Goal: Task Accomplishment & Management: Complete application form

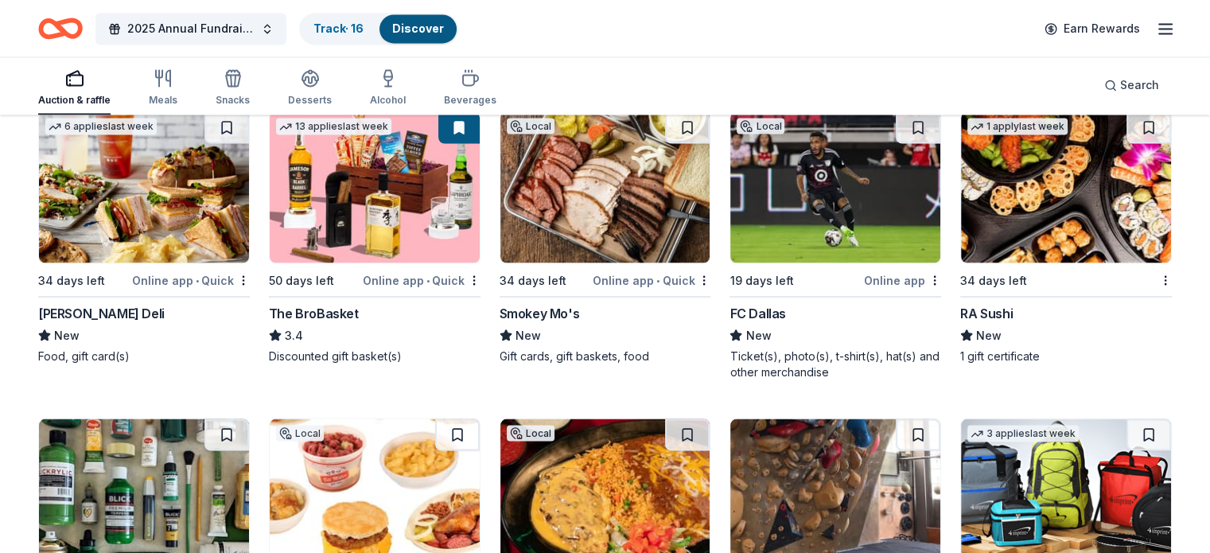
scroll to position [2927, 0]
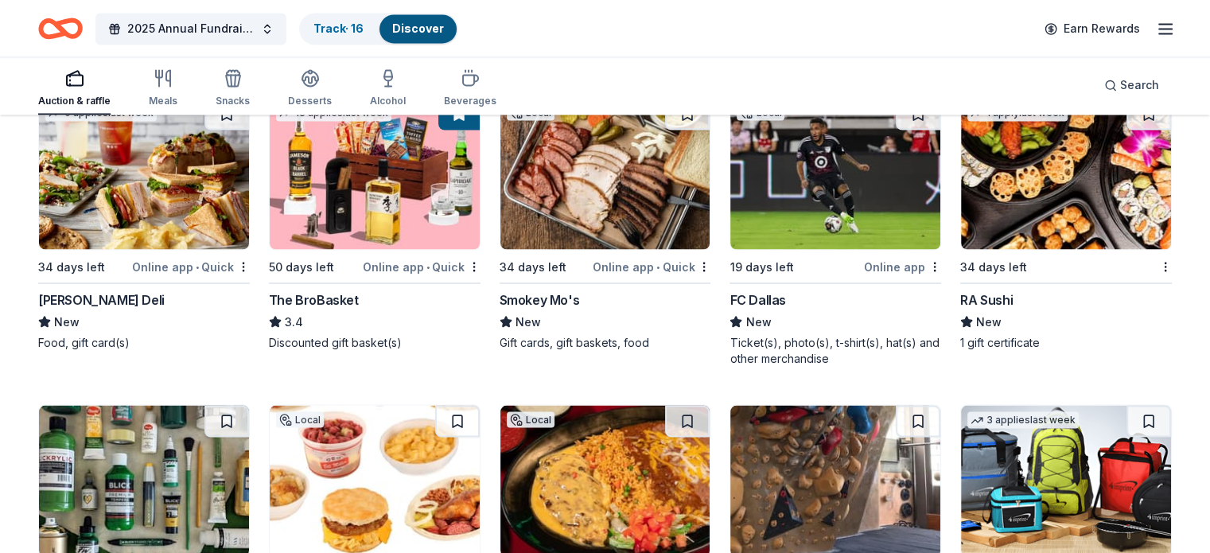
click at [382, 196] on img at bounding box center [375, 173] width 210 height 151
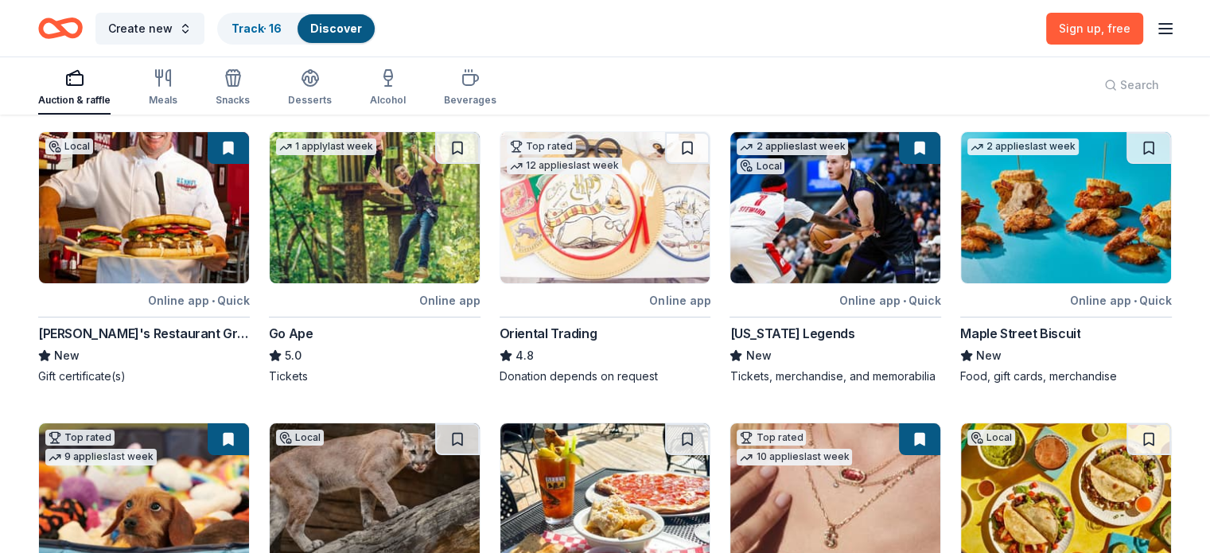
scroll to position [715, 0]
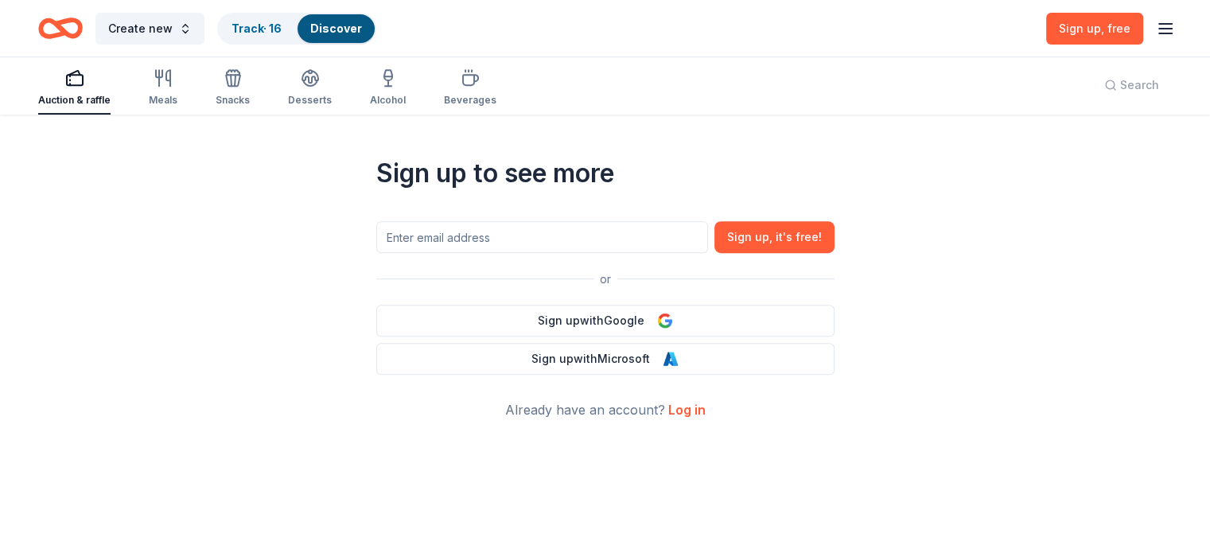
click at [83, 29] on icon "Home" at bounding box center [60, 28] width 45 height 37
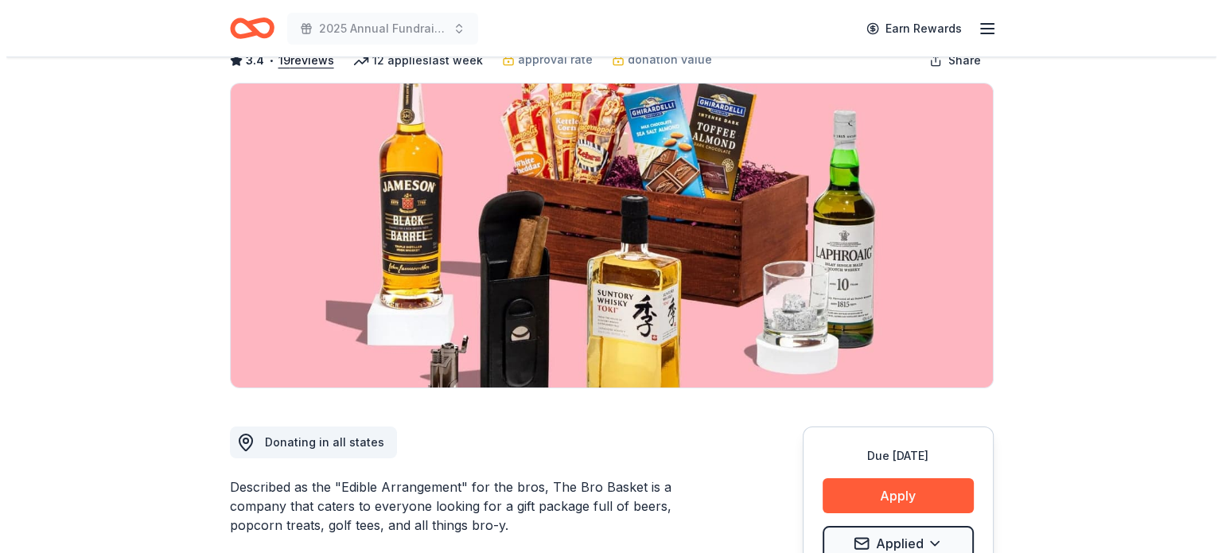
scroll to position [127, 0]
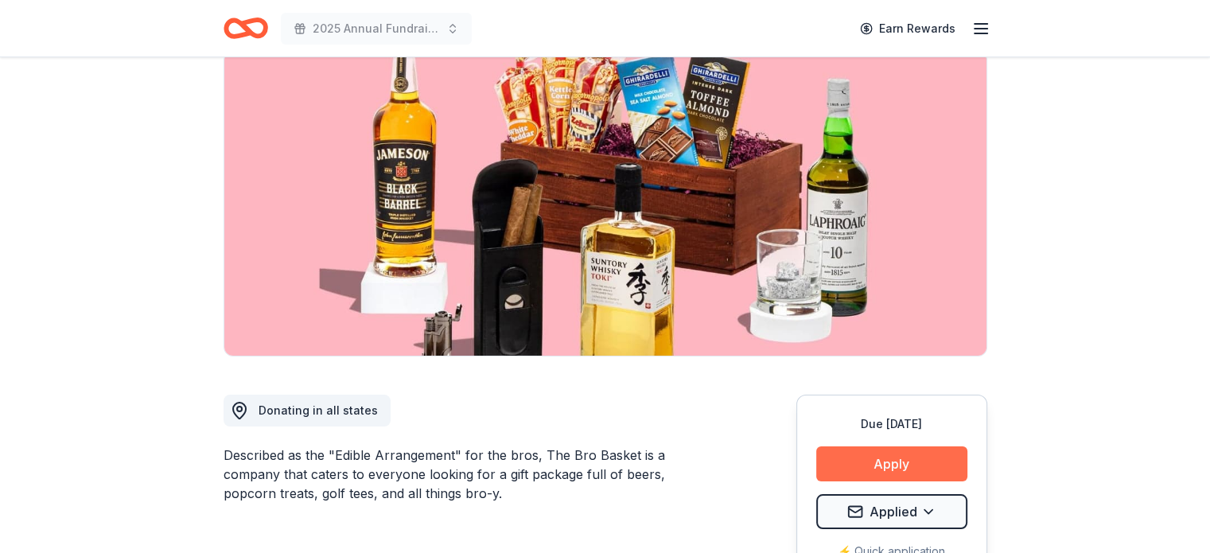
click at [878, 460] on button "Apply" at bounding box center [891, 463] width 151 height 35
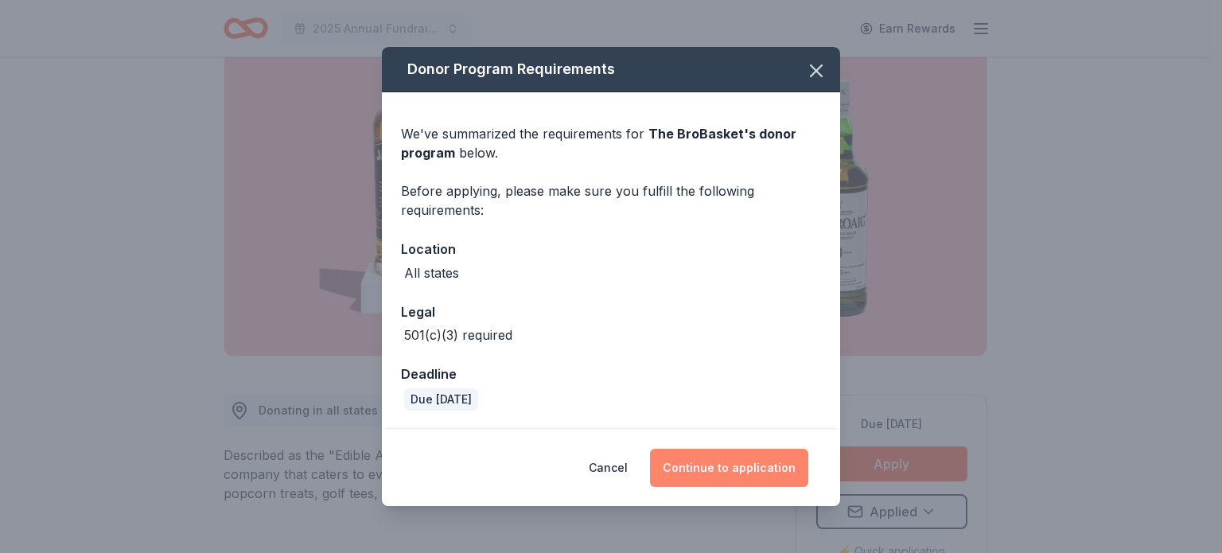
click at [707, 463] on button "Continue to application" at bounding box center [729, 468] width 158 height 38
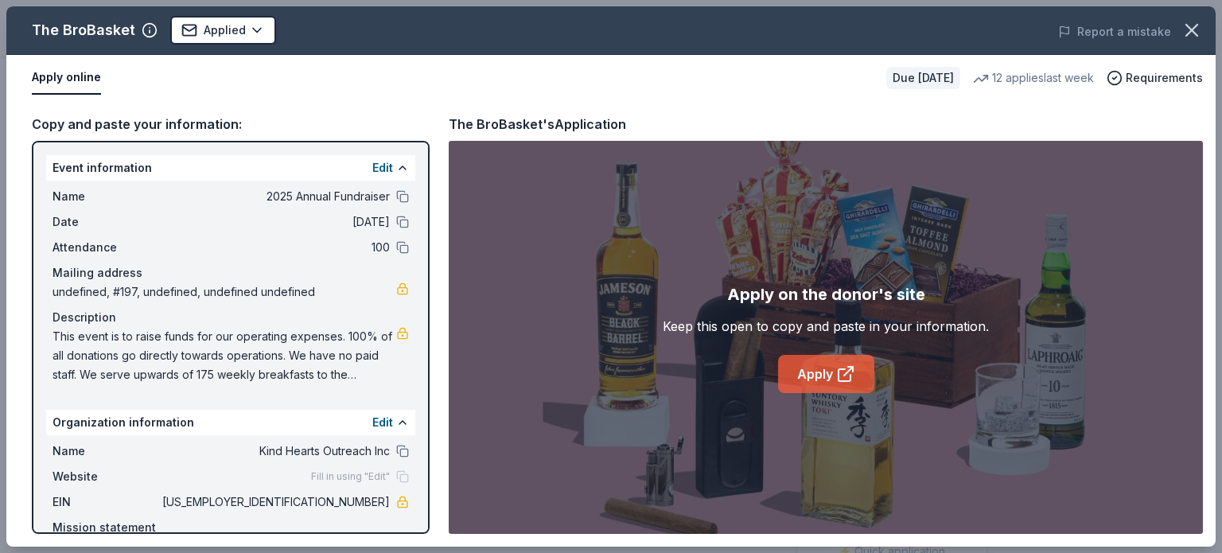
click at [838, 371] on icon at bounding box center [844, 375] width 12 height 12
click at [817, 367] on link "Apply" at bounding box center [826, 374] width 96 height 38
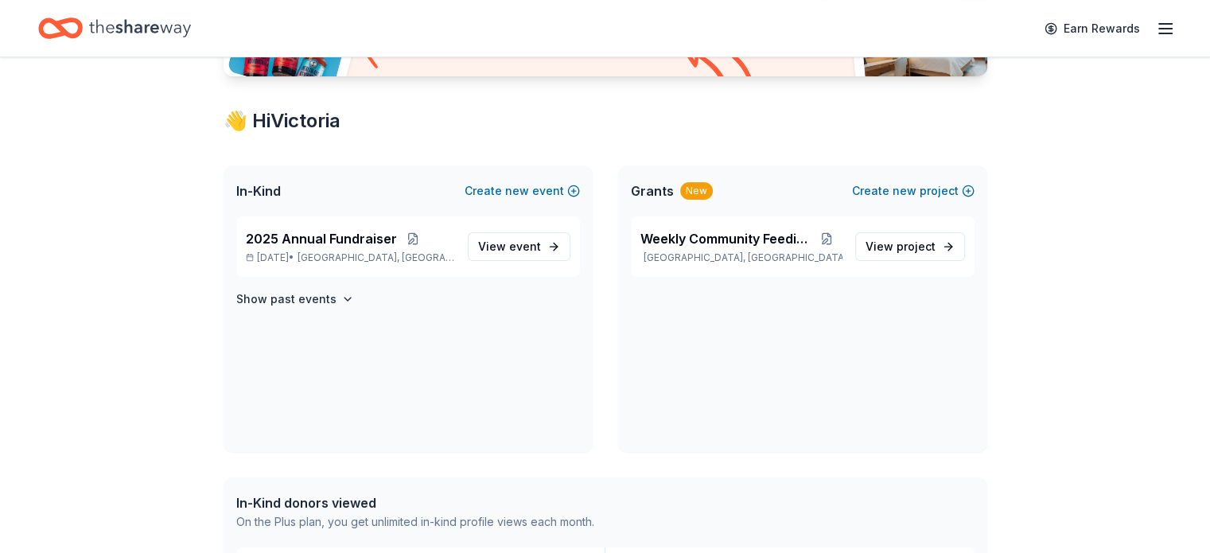
scroll to position [255, 0]
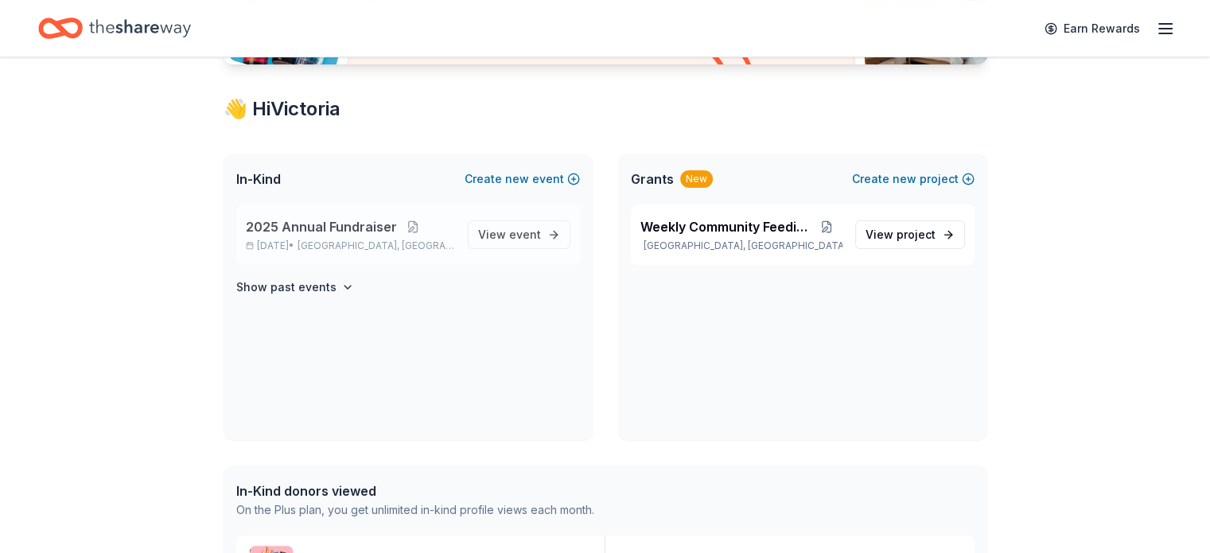
click at [336, 226] on span "2025 Annual Fundraiser" at bounding box center [321, 226] width 151 height 19
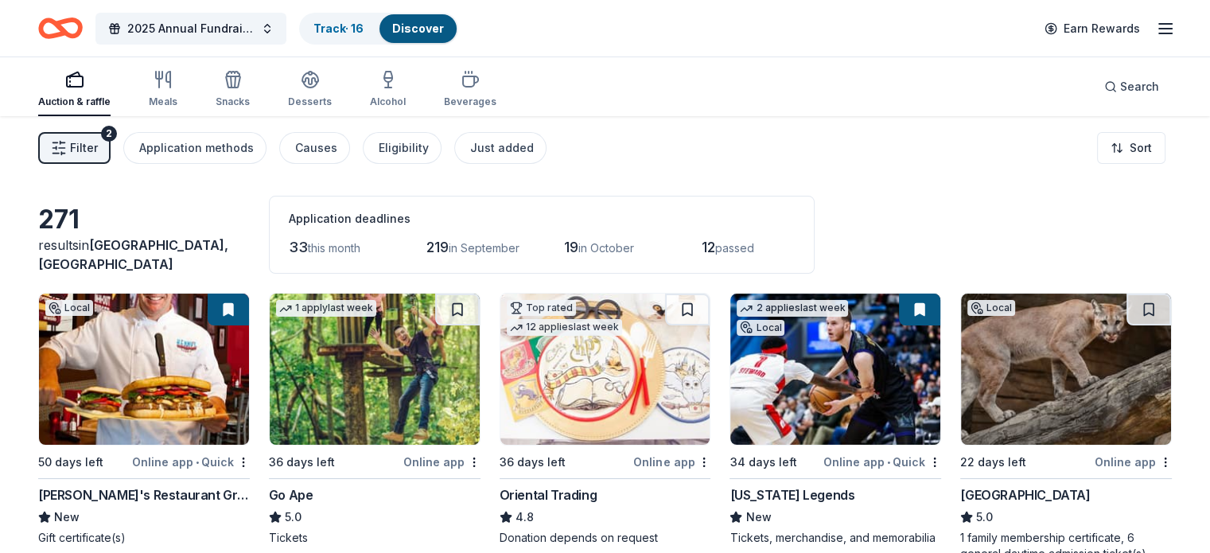
click at [98, 152] on span "Filter" at bounding box center [84, 147] width 28 height 19
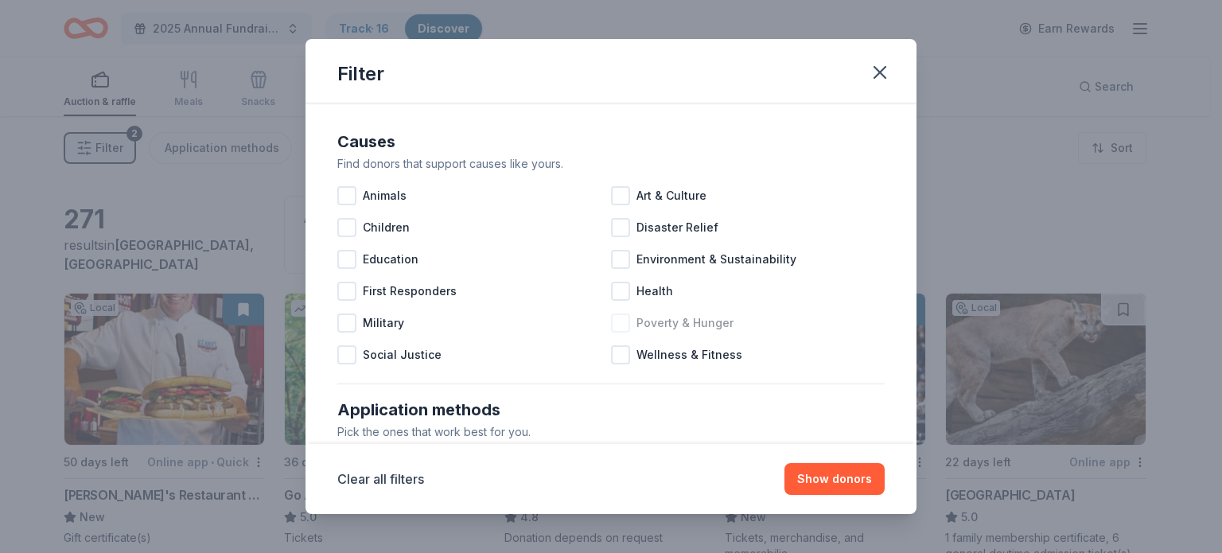
click at [611, 322] on div at bounding box center [620, 322] width 19 height 19
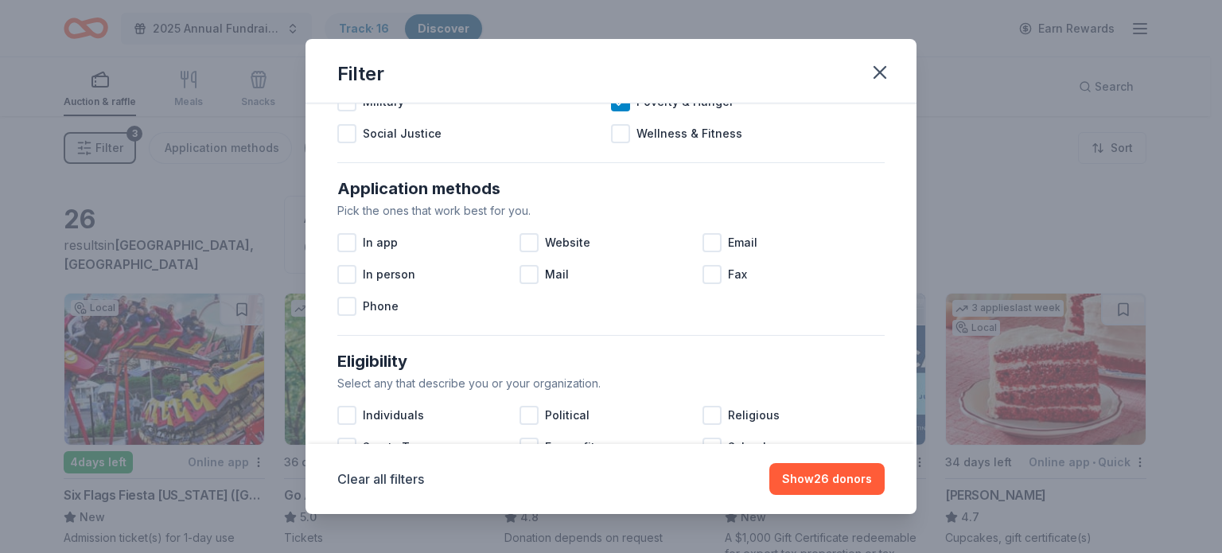
scroll to position [223, 0]
click at [348, 238] on div at bounding box center [346, 240] width 19 height 19
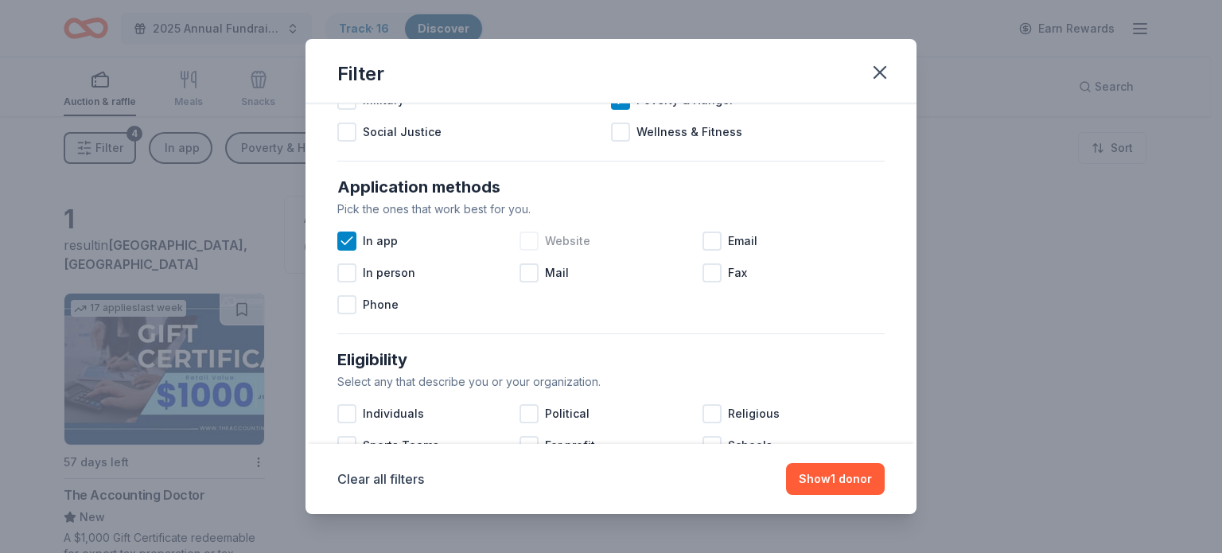
click at [531, 241] on div at bounding box center [528, 240] width 19 height 19
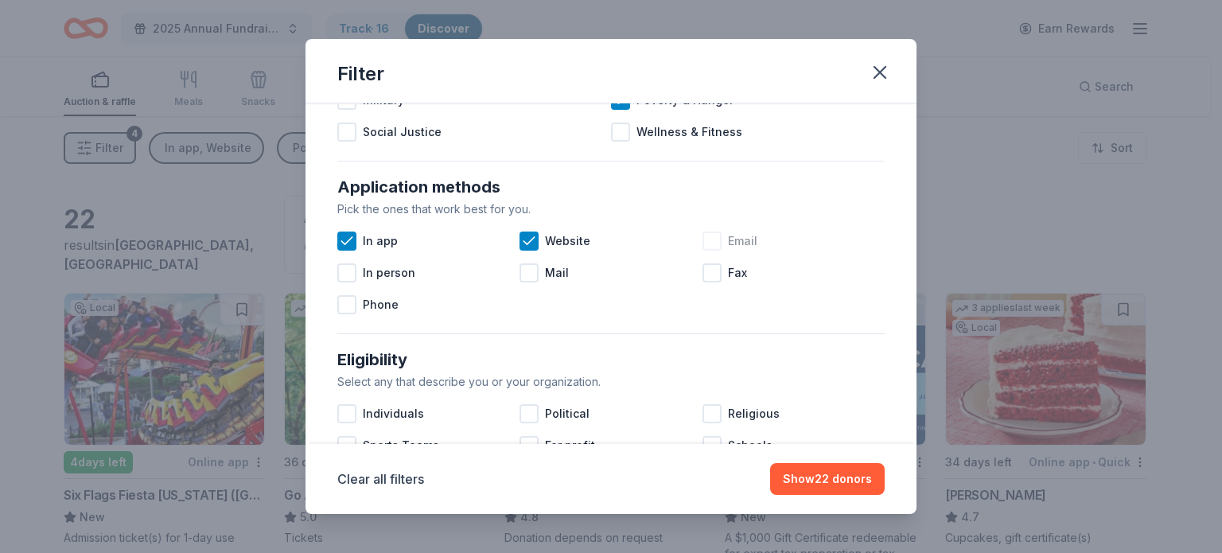
click at [709, 241] on div at bounding box center [711, 240] width 19 height 19
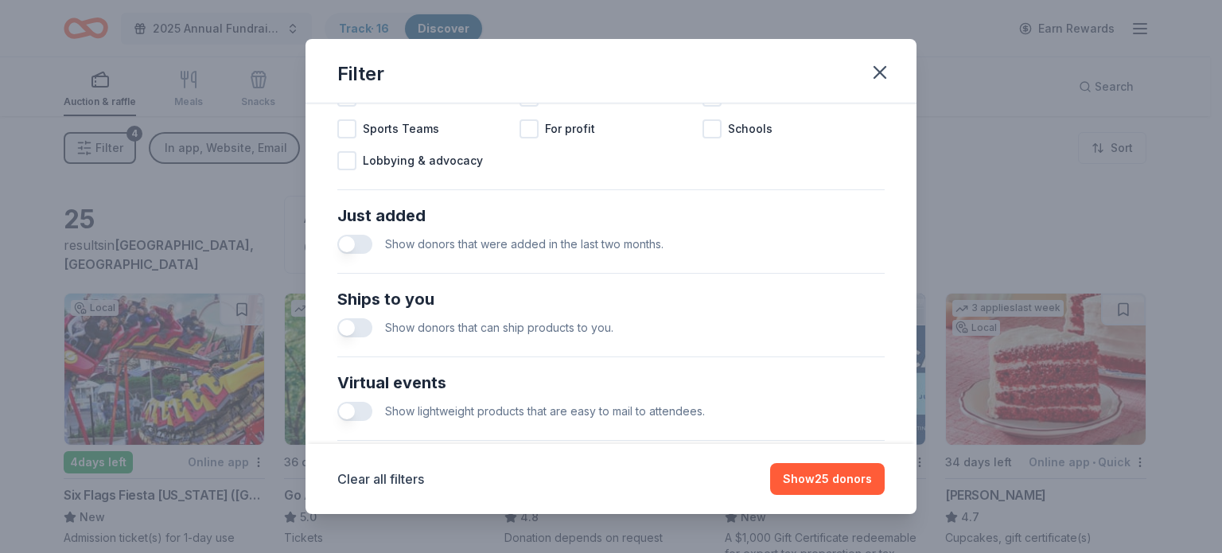
scroll to position [541, 0]
click at [362, 241] on button "button" at bounding box center [354, 242] width 35 height 19
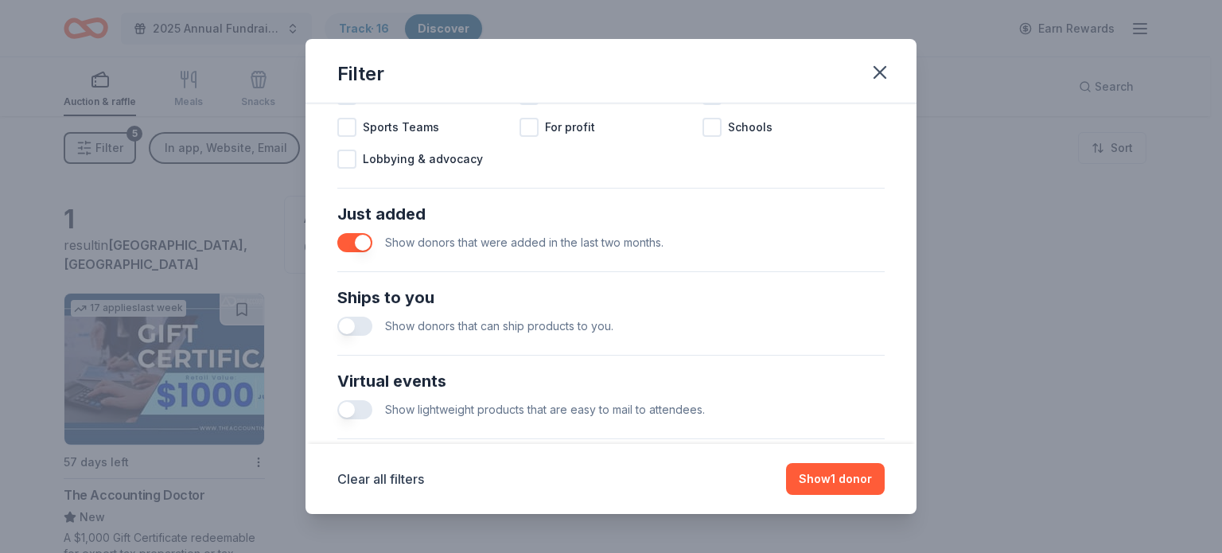
click at [364, 324] on button "button" at bounding box center [354, 326] width 35 height 19
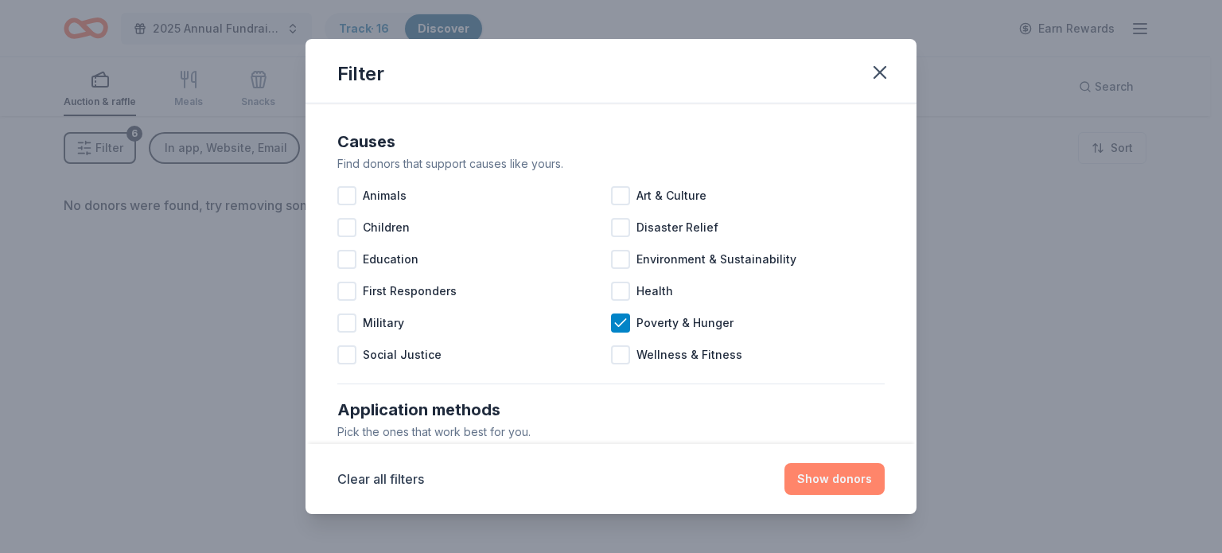
click at [829, 480] on button "Show donors" at bounding box center [834, 479] width 100 height 32
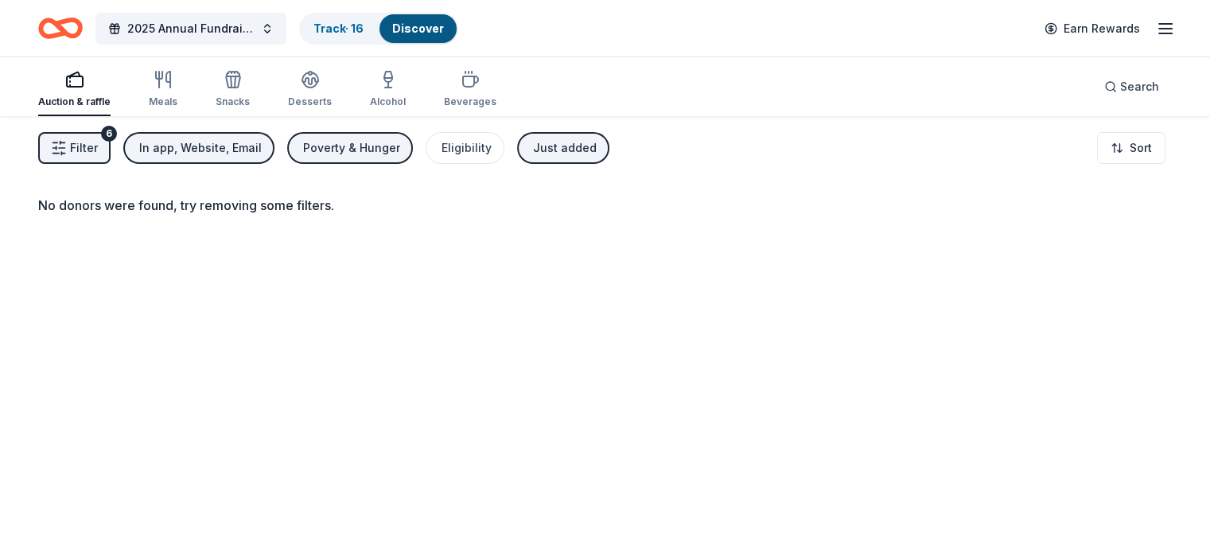
click at [217, 151] on div "In app, Website, Email" at bounding box center [200, 147] width 122 height 19
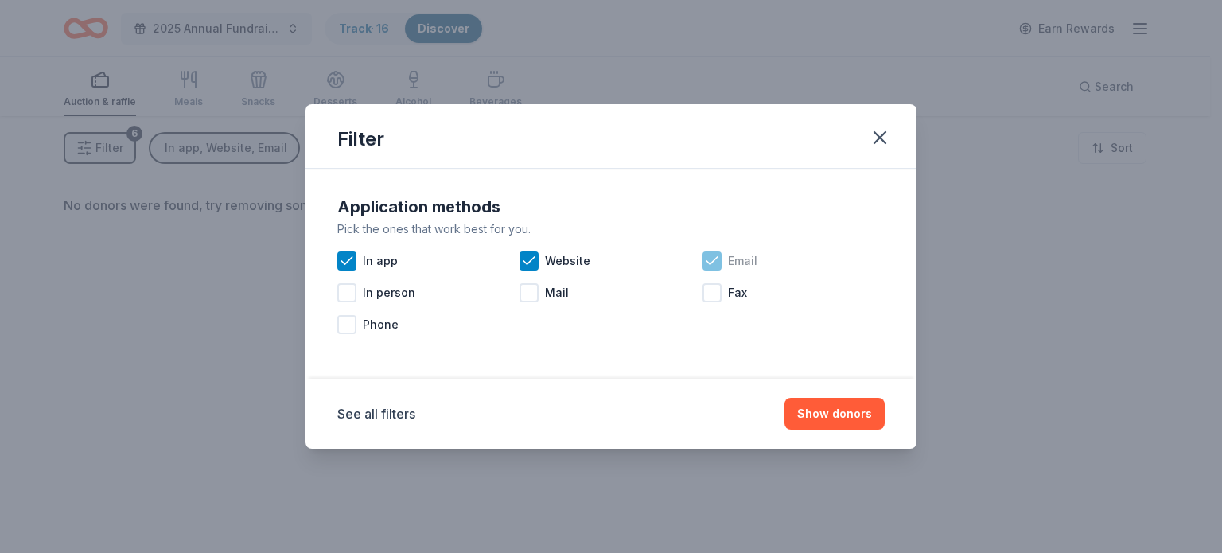
click at [709, 259] on icon at bounding box center [712, 261] width 16 height 16
click at [531, 259] on icon at bounding box center [529, 260] width 10 height 7
click at [350, 260] on icon at bounding box center [347, 261] width 16 height 16
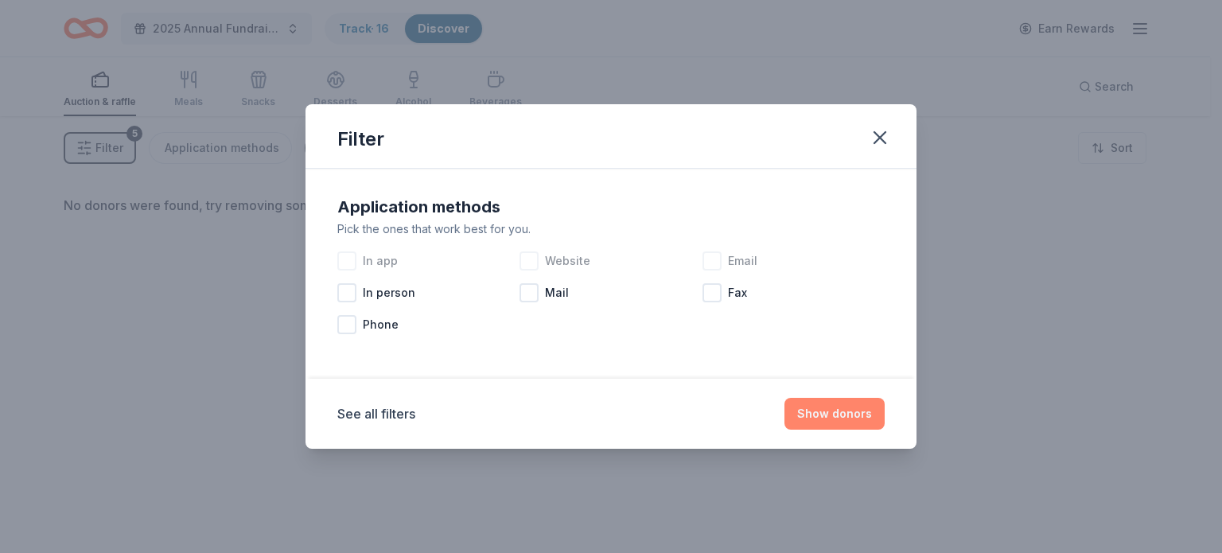
click at [837, 410] on button "Show donors" at bounding box center [834, 414] width 100 height 32
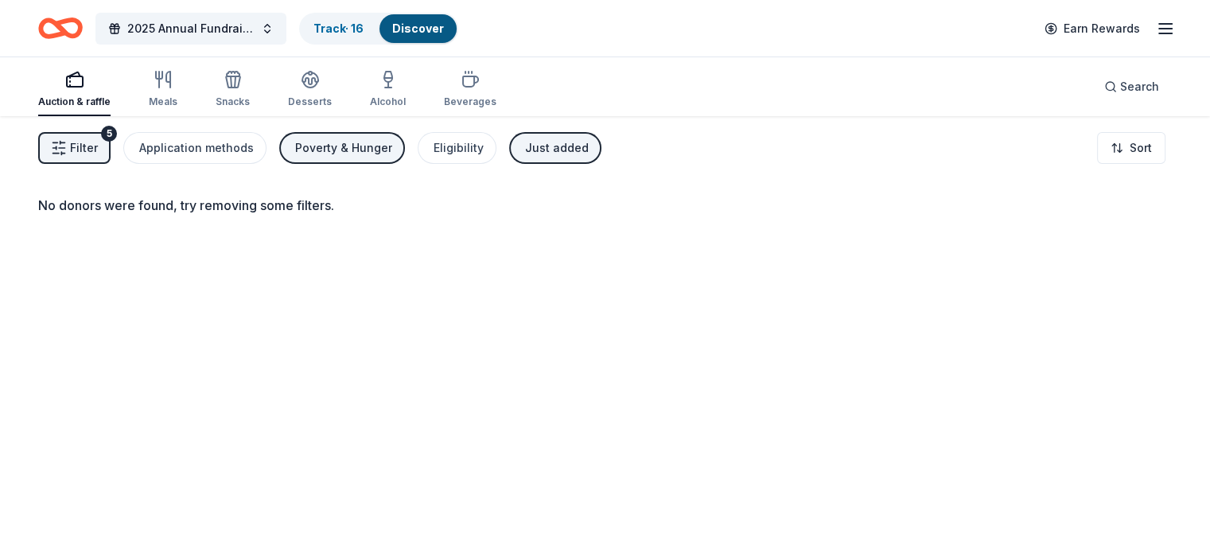
click at [558, 150] on div "Just added" at bounding box center [557, 147] width 64 height 19
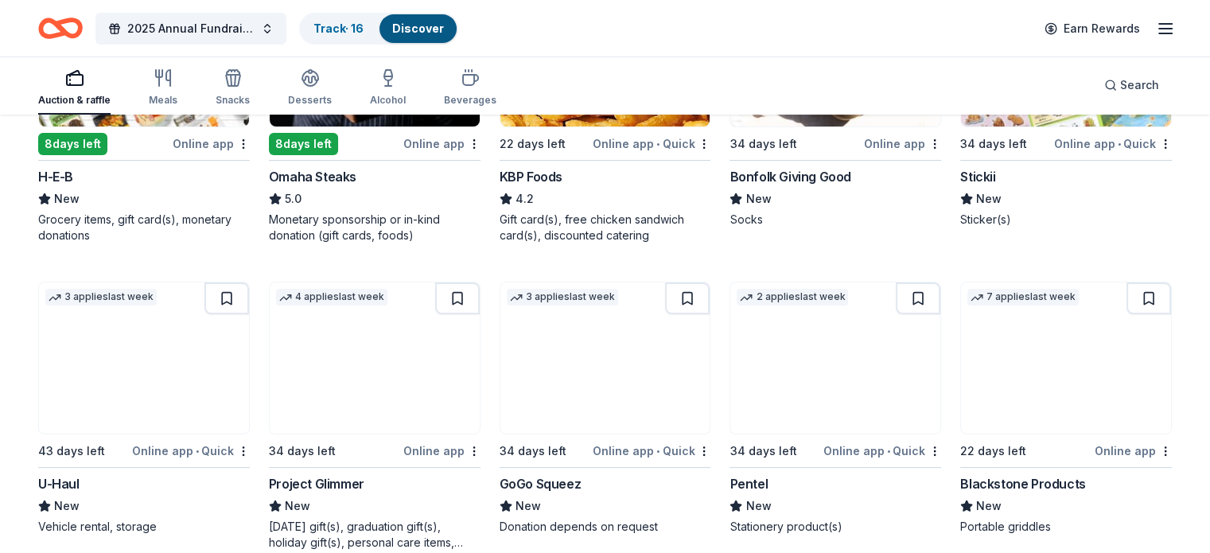
scroll to position [346, 0]
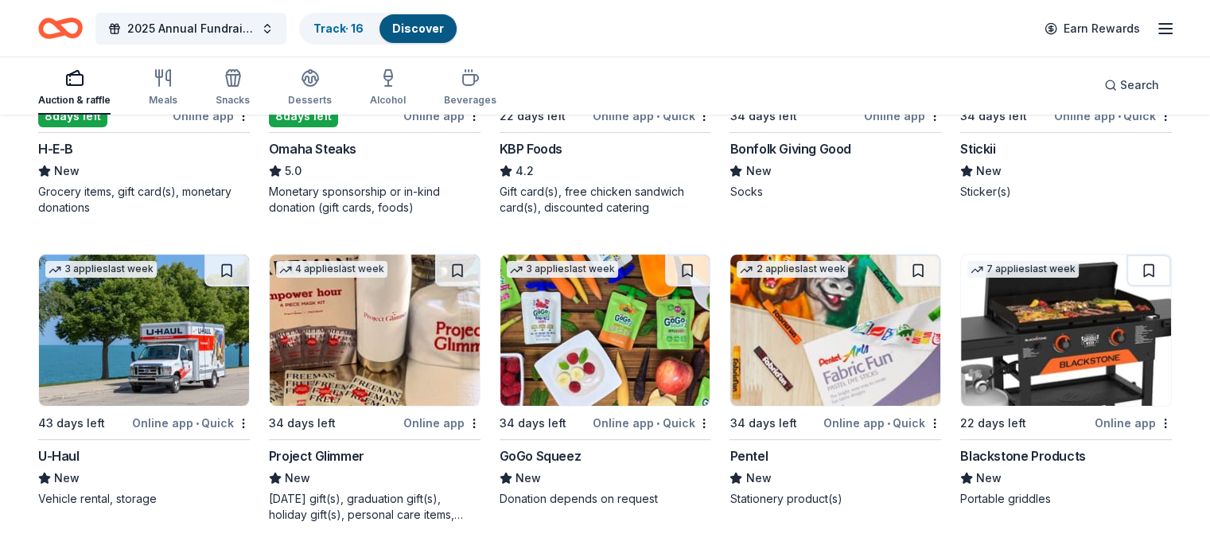
click at [1028, 342] on img at bounding box center [1066, 330] width 210 height 151
click at [1126, 266] on button at bounding box center [1148, 271] width 45 height 32
click at [1129, 267] on button at bounding box center [1149, 271] width 41 height 32
click at [1104, 420] on div "Online app" at bounding box center [1132, 423] width 77 height 20
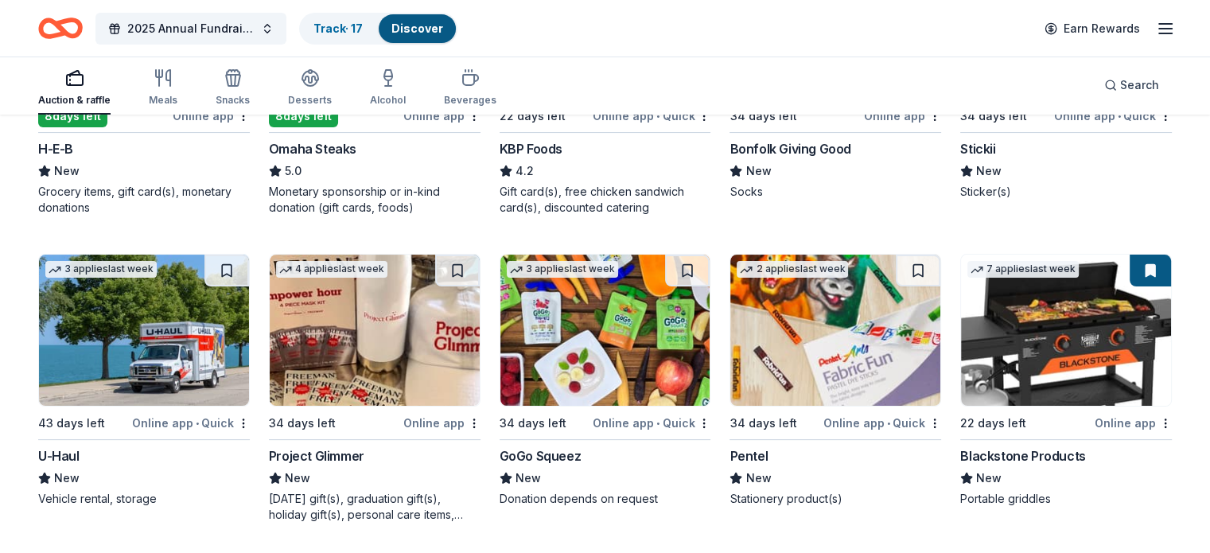
click at [1129, 270] on button at bounding box center [1149, 271] width 41 height 32
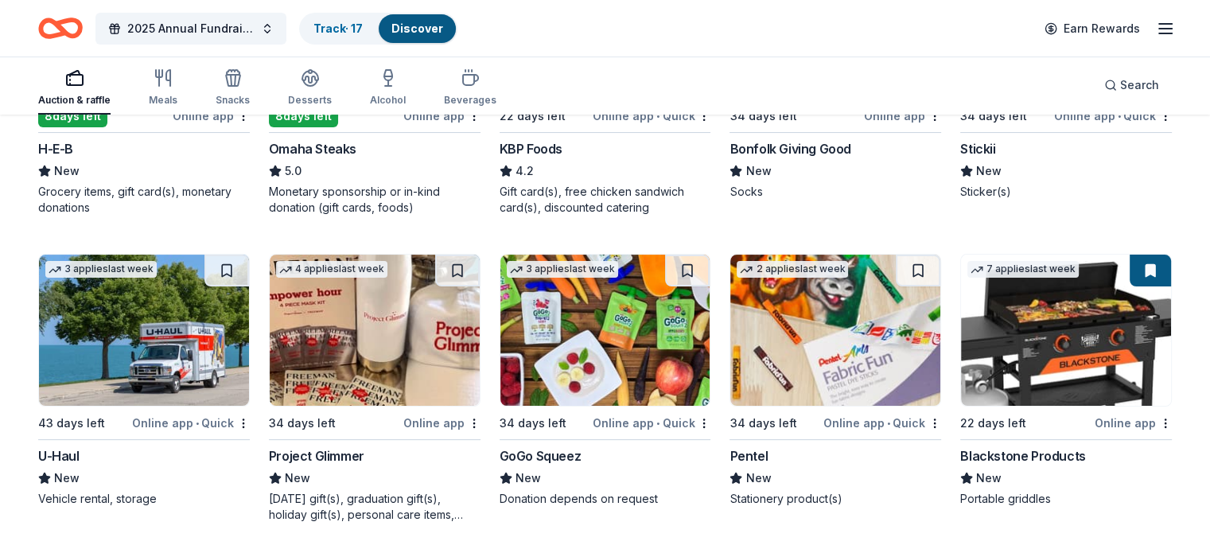
click at [1177, 407] on div "10 results in Richardson, TX Application deadlines 2 this month 7 in September …" at bounding box center [605, 162] width 1210 height 784
click at [1007, 344] on img at bounding box center [1066, 330] width 210 height 151
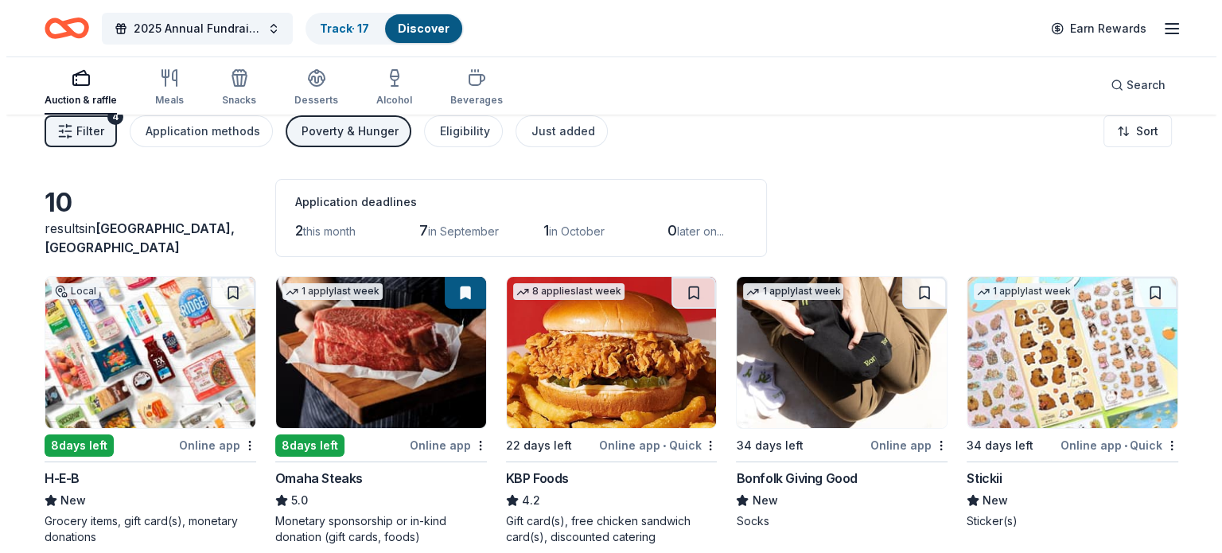
scroll to position [0, 0]
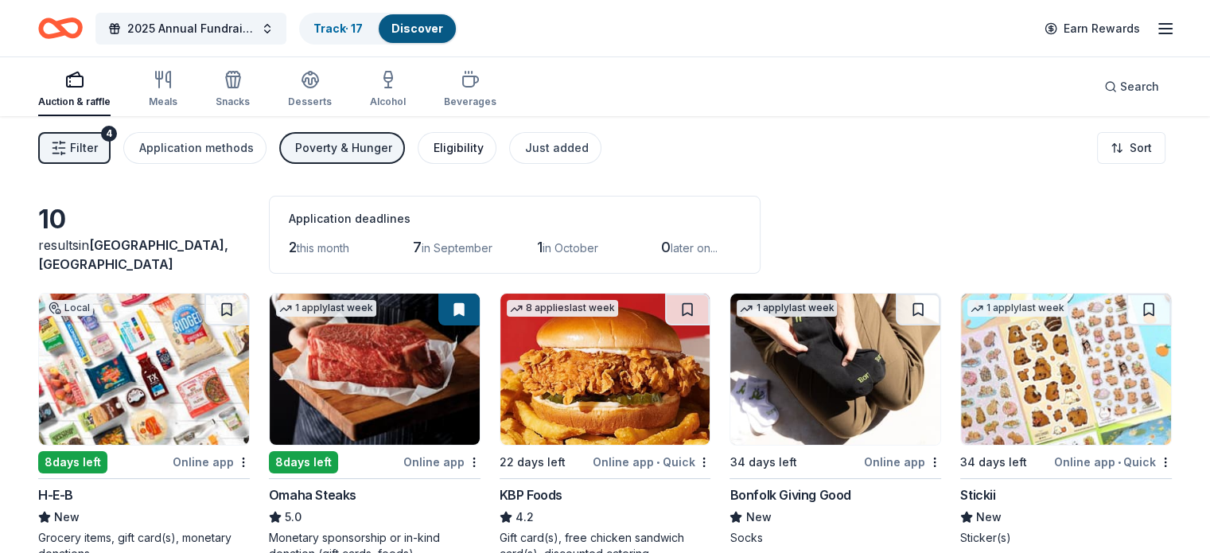
click at [470, 148] on div "Eligibility" at bounding box center [458, 147] width 50 height 19
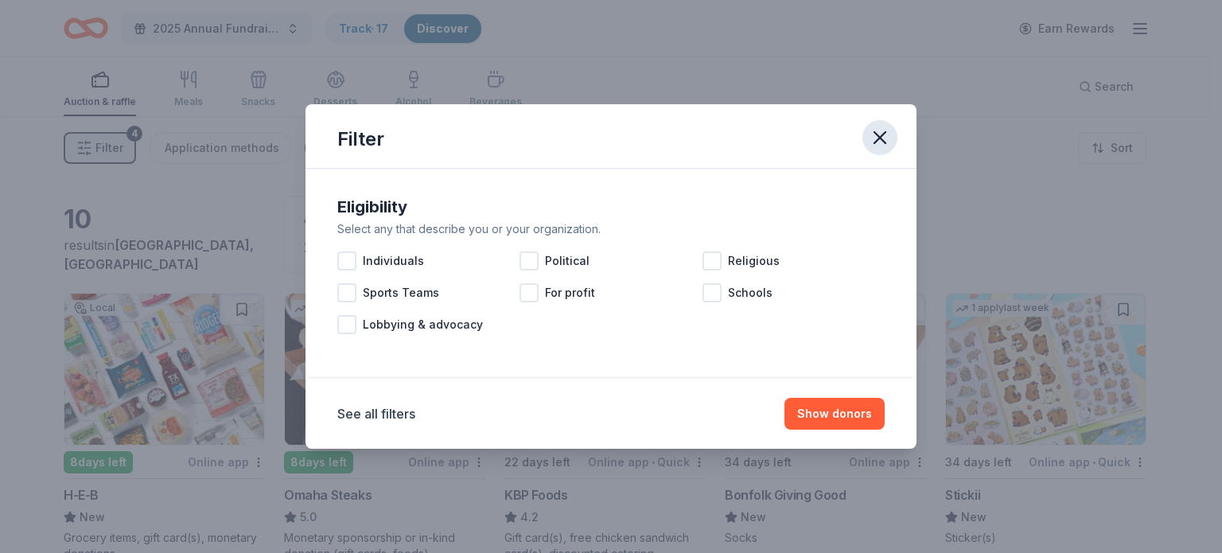
click at [884, 136] on icon "button" at bounding box center [880, 137] width 22 height 22
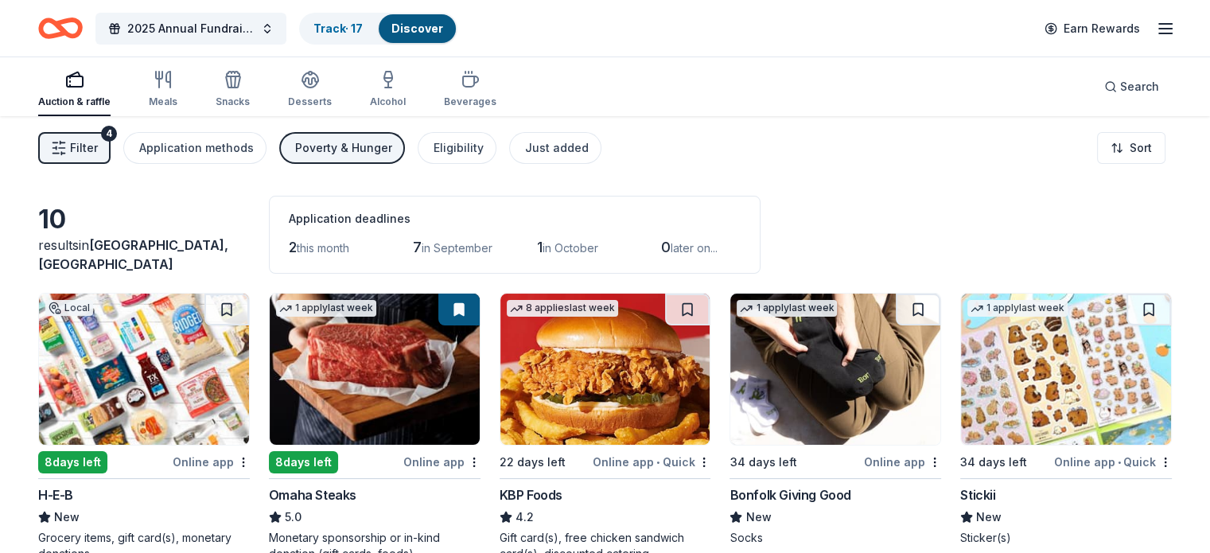
click at [111, 146] on button "Filter 4" at bounding box center [74, 148] width 72 height 32
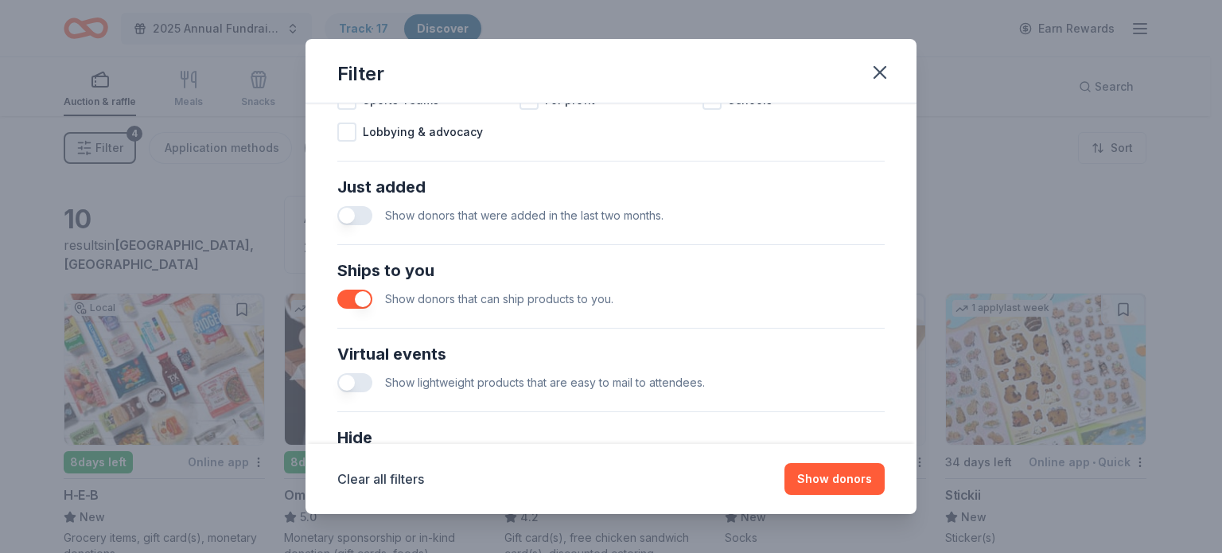
scroll to position [597, 0]
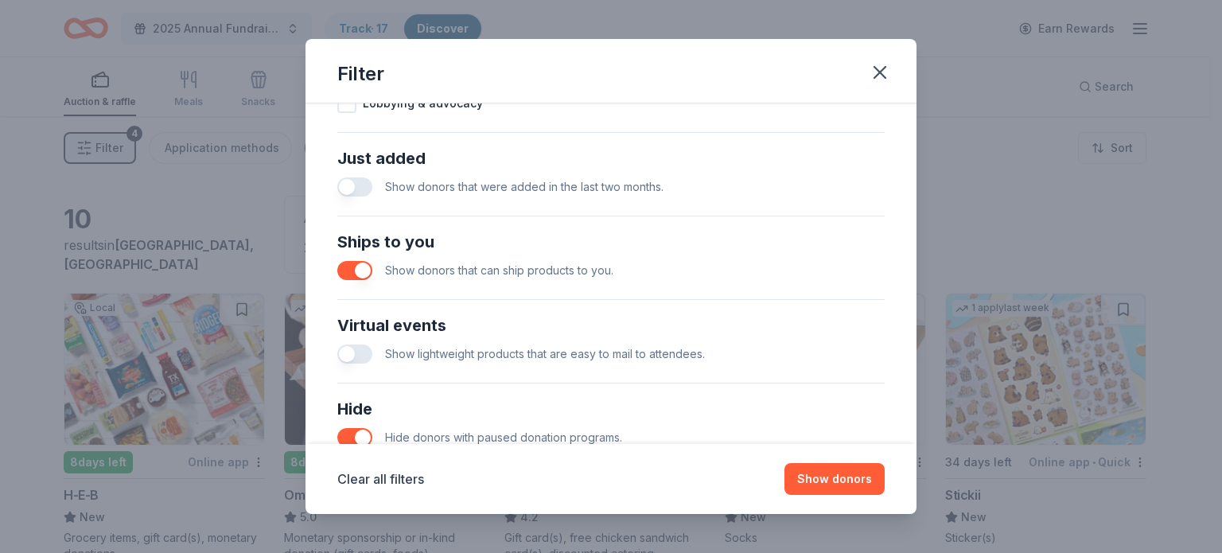
click at [347, 266] on button "button" at bounding box center [354, 270] width 35 height 19
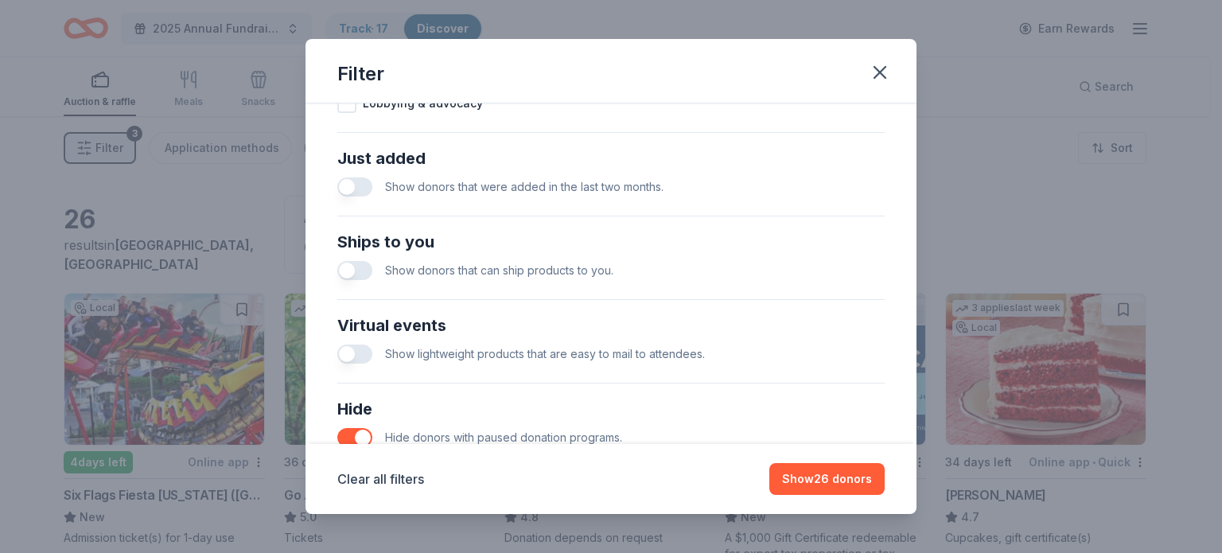
click at [346, 434] on button "button" at bounding box center [354, 437] width 35 height 19
click at [363, 183] on button "button" at bounding box center [354, 186] width 35 height 19
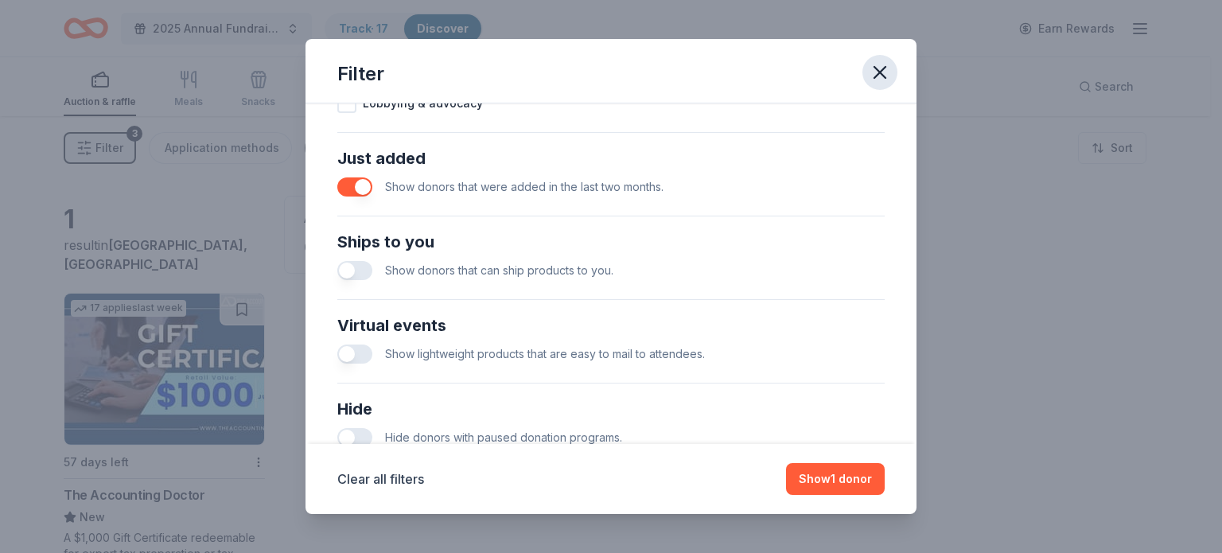
click at [881, 77] on icon "button" at bounding box center [880, 72] width 22 height 22
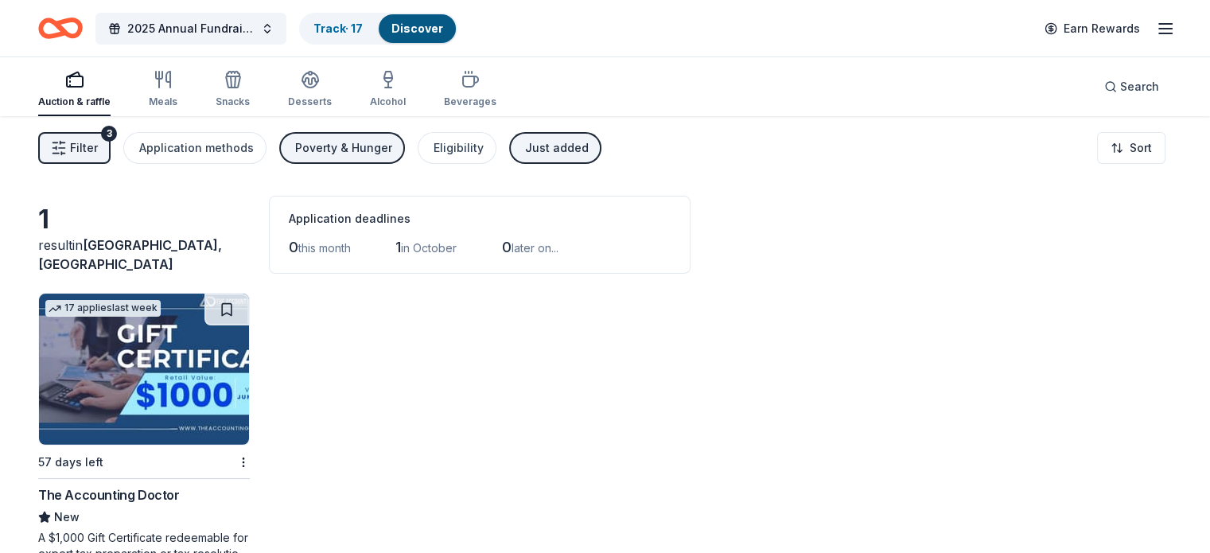
click at [98, 149] on span "Filter" at bounding box center [84, 147] width 28 height 19
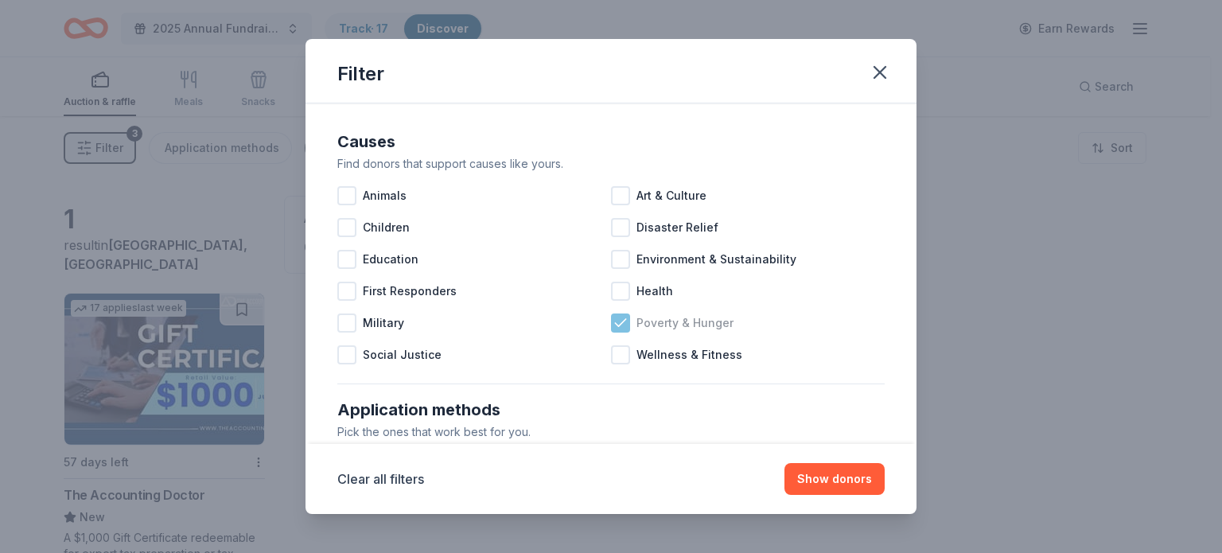
click at [620, 318] on icon at bounding box center [620, 323] width 16 height 16
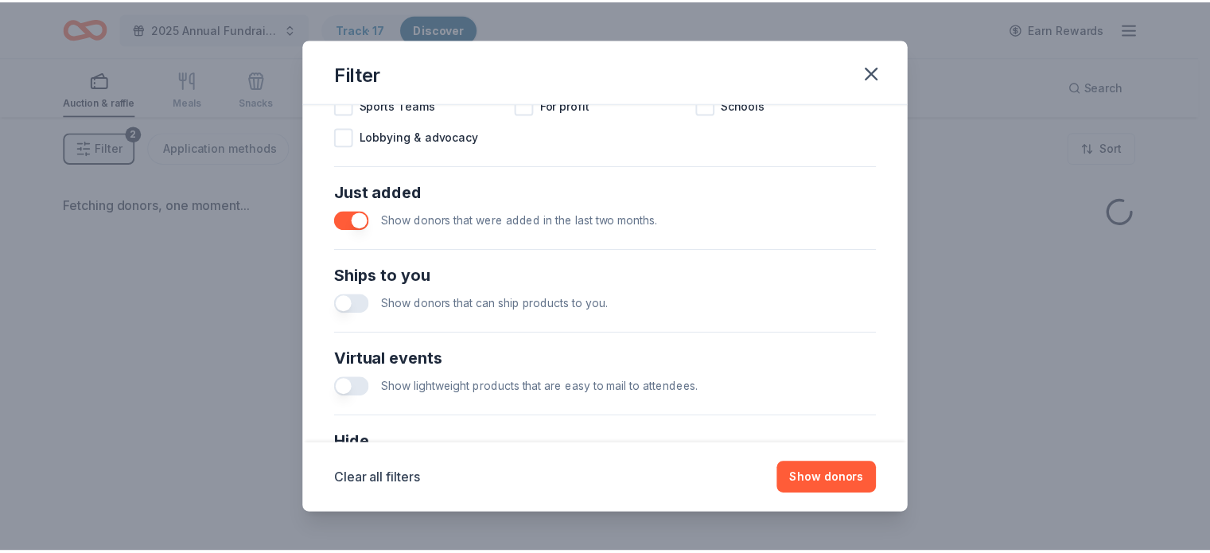
scroll to position [597, 0]
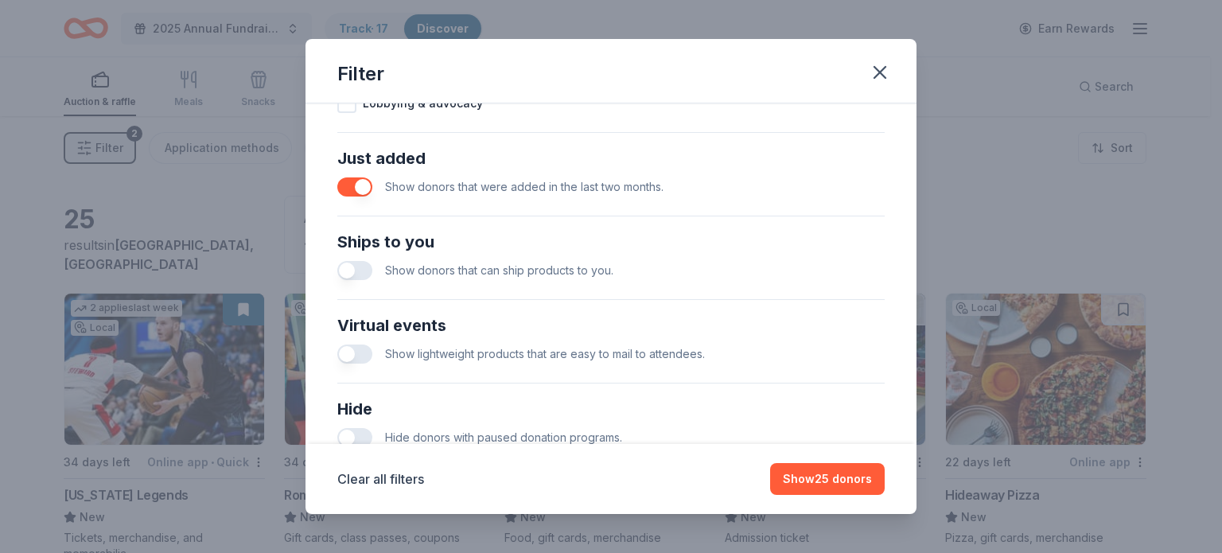
click at [349, 186] on button "button" at bounding box center [354, 186] width 35 height 19
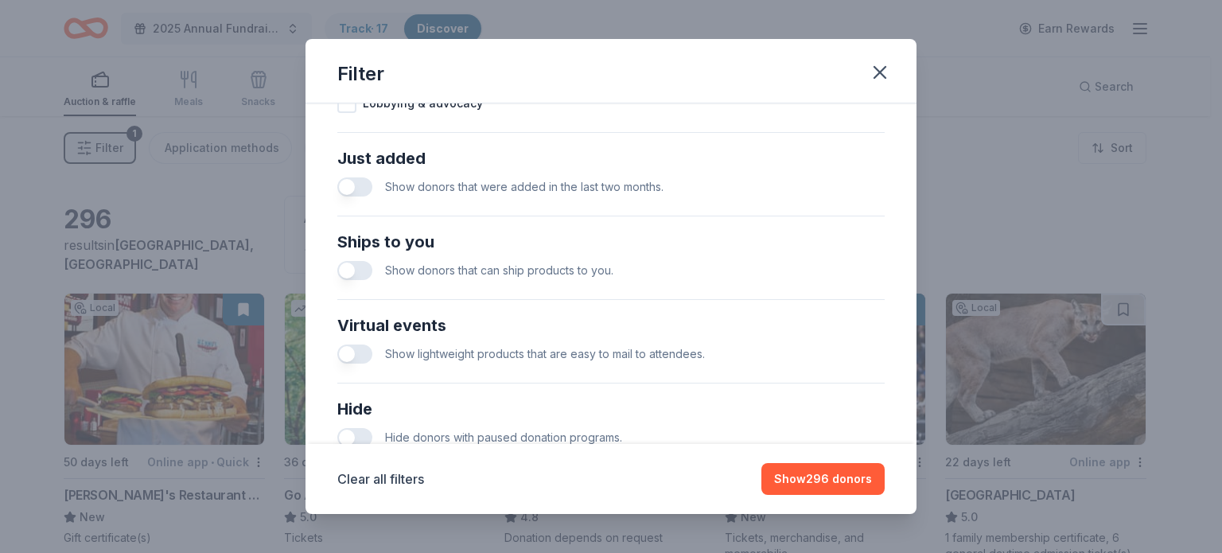
click at [367, 185] on button "button" at bounding box center [354, 186] width 35 height 19
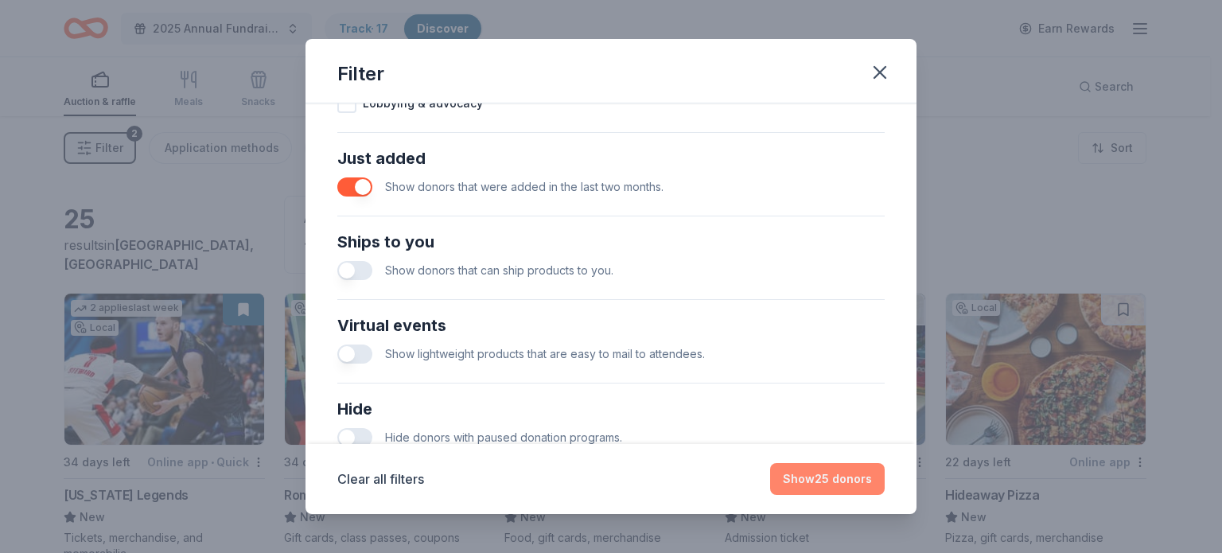
click at [812, 481] on button "Show 25 donors" at bounding box center [827, 479] width 115 height 32
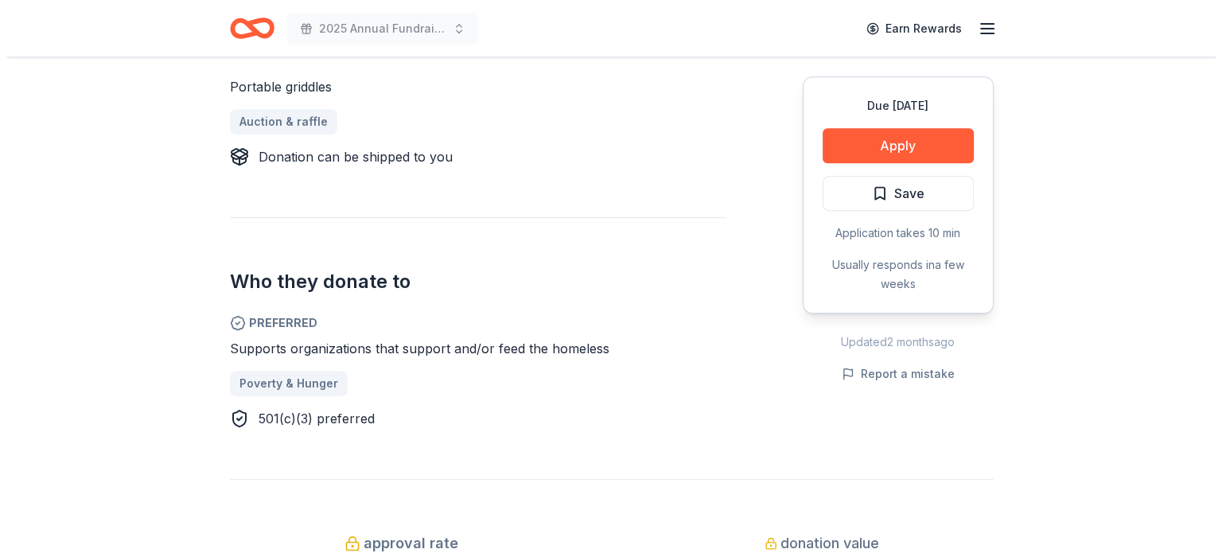
scroll to position [732, 0]
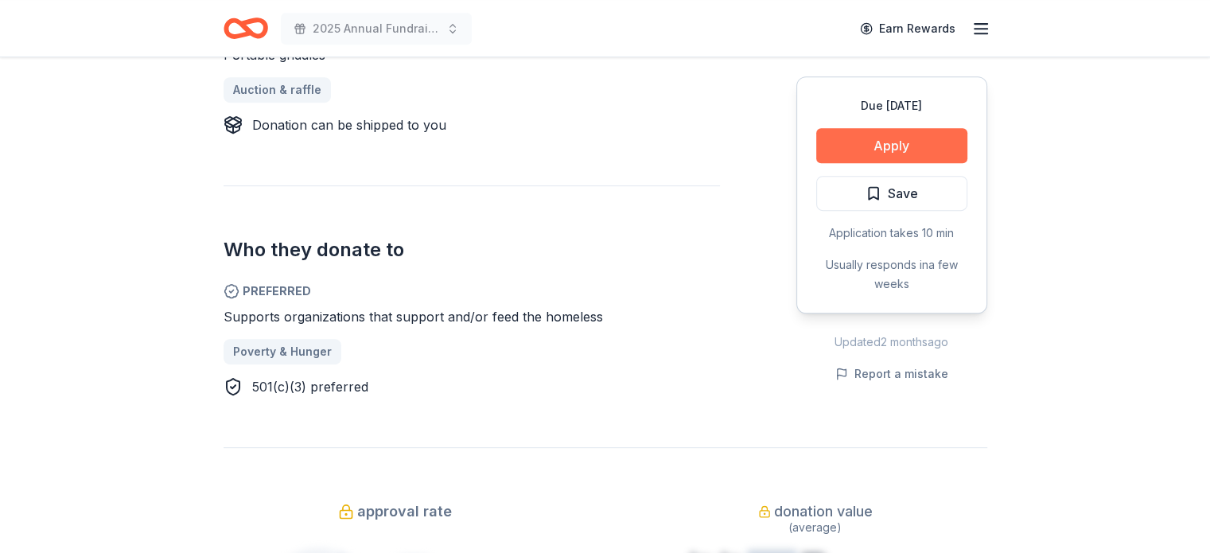
click at [883, 146] on button "Apply" at bounding box center [891, 145] width 151 height 35
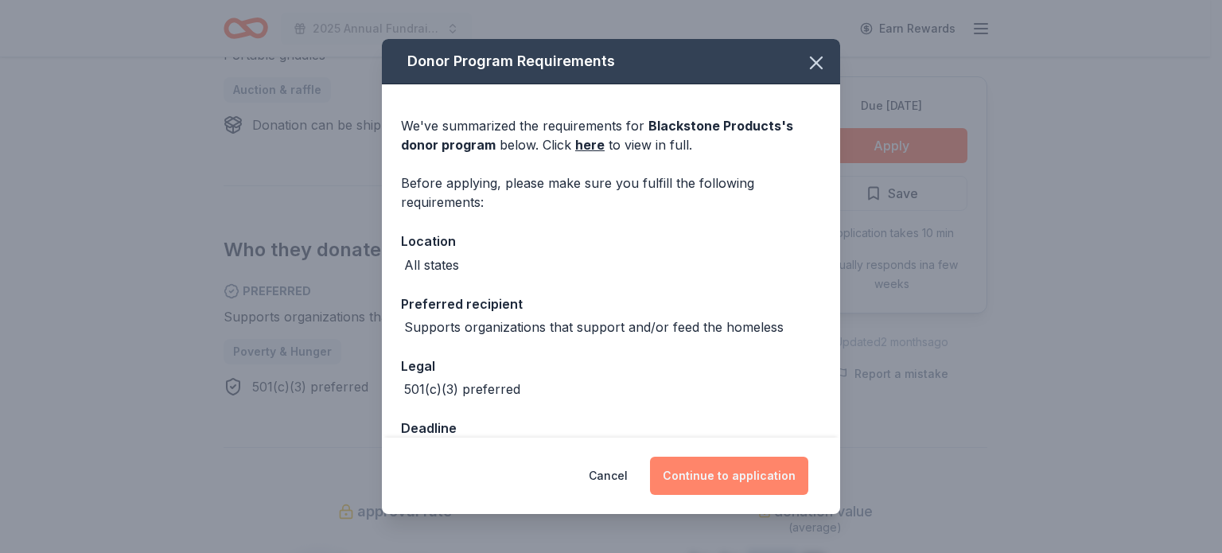
click at [735, 469] on button "Continue to application" at bounding box center [729, 476] width 158 height 38
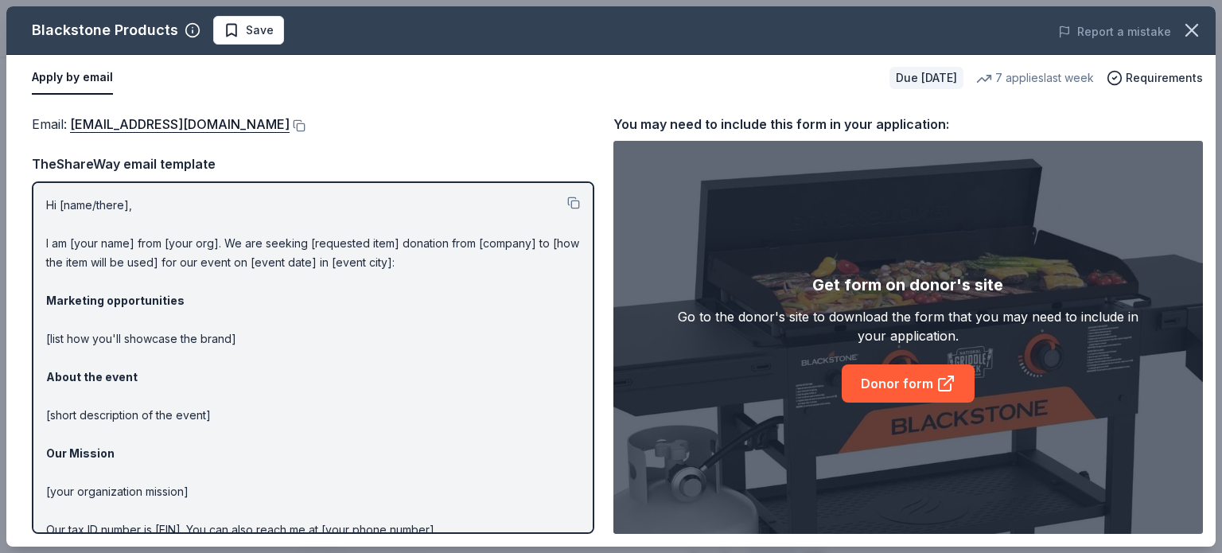
drag, startPoint x: 735, startPoint y: 469, endPoint x: 799, endPoint y: 429, distance: 76.1
click at [799, 429] on div "Get form on donor's site Go to the donor's site to download the form that you m…" at bounding box center [907, 337] width 589 height 393
click at [908, 381] on link "Donor form" at bounding box center [908, 383] width 133 height 38
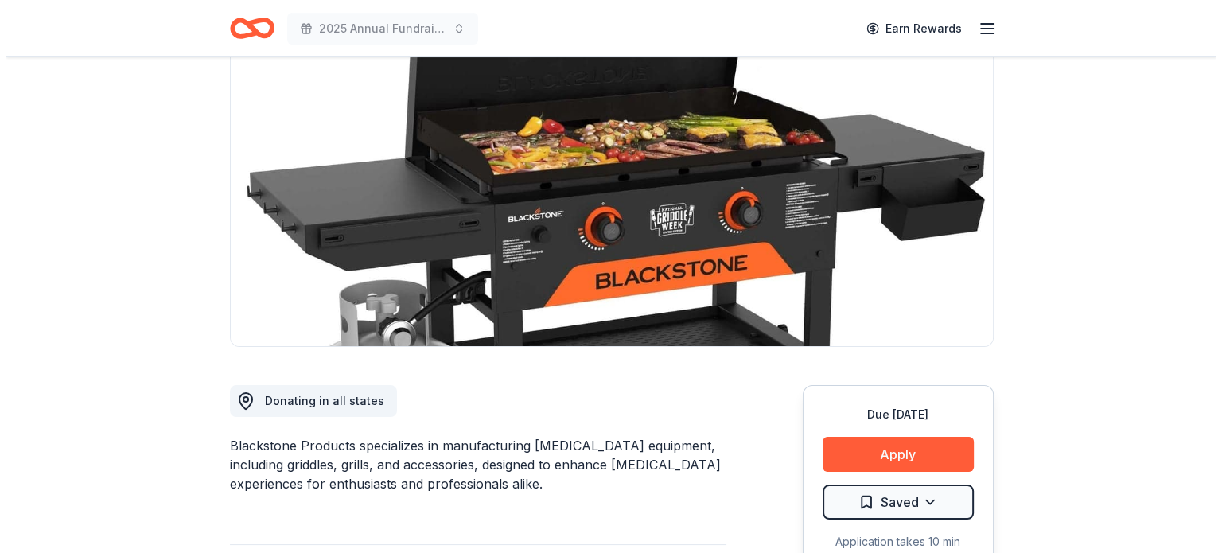
scroll to position [159, 0]
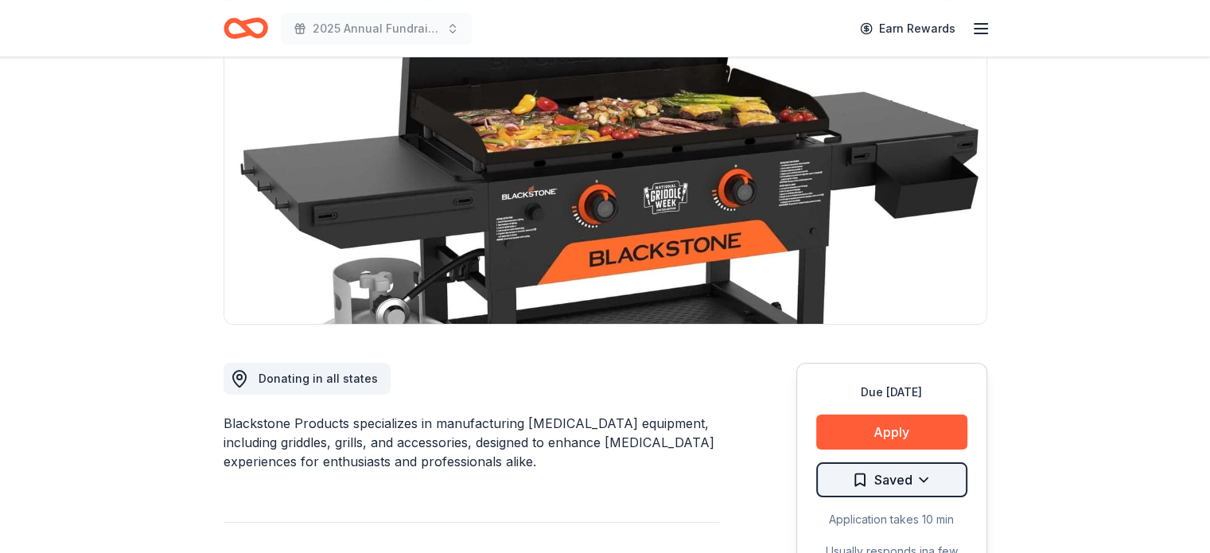
click at [888, 394] on html "2025 Annual Fundraiser Earn Rewards Due [DATE] Share Blackstone Products New • …" at bounding box center [605, 117] width 1210 height 553
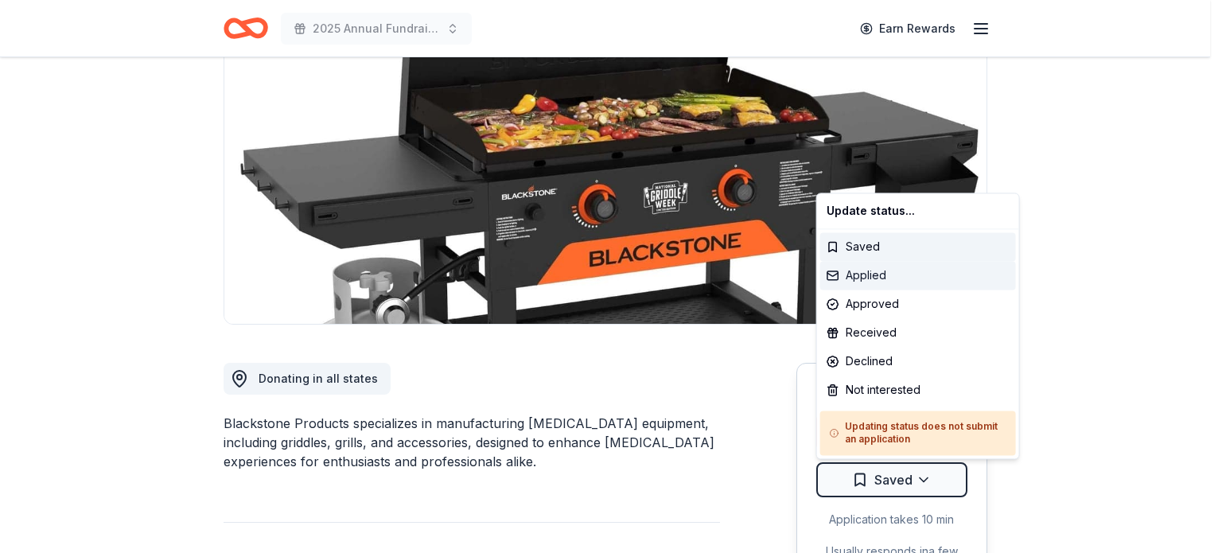
click at [905, 275] on div "Applied" at bounding box center [918, 275] width 196 height 29
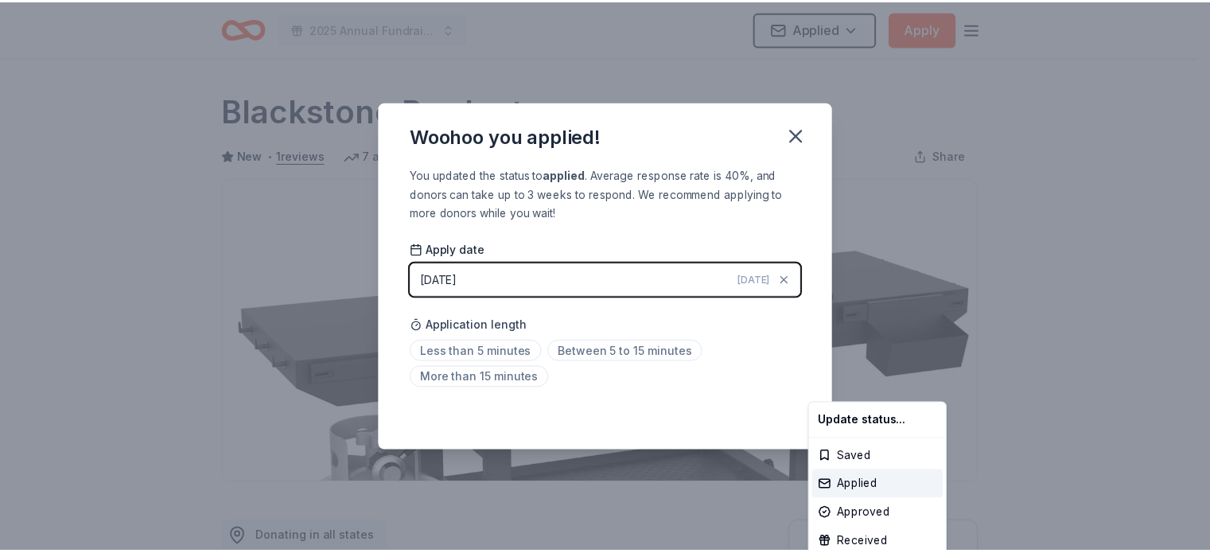
scroll to position [362, 0]
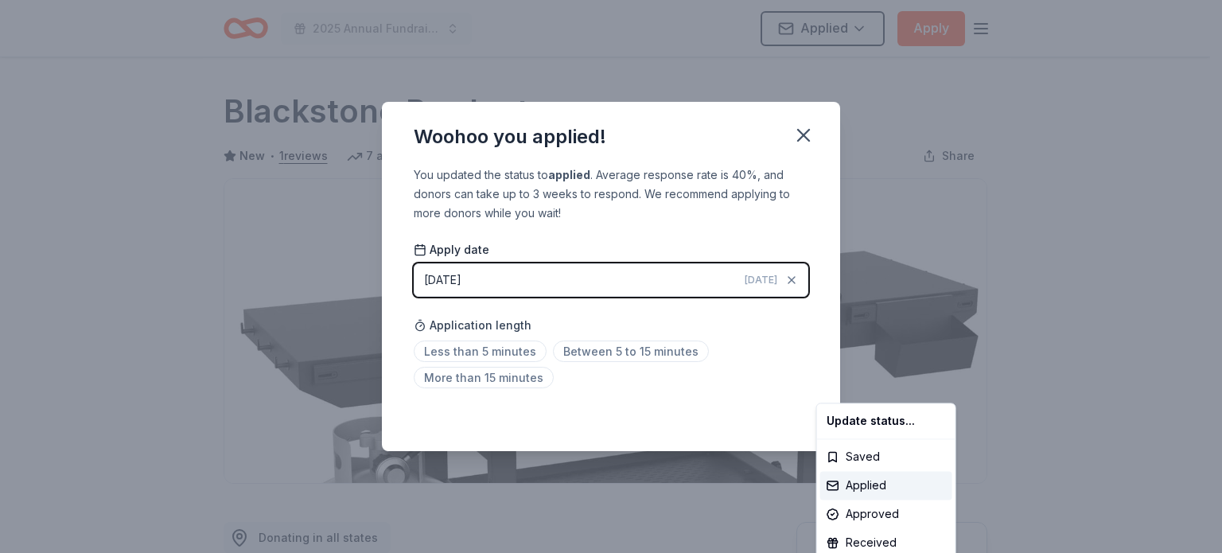
click at [617, 348] on html "2025 Annual Fundraiser Applied Apply Due in 22 days Share Blackstone Products N…" at bounding box center [611, 276] width 1222 height 553
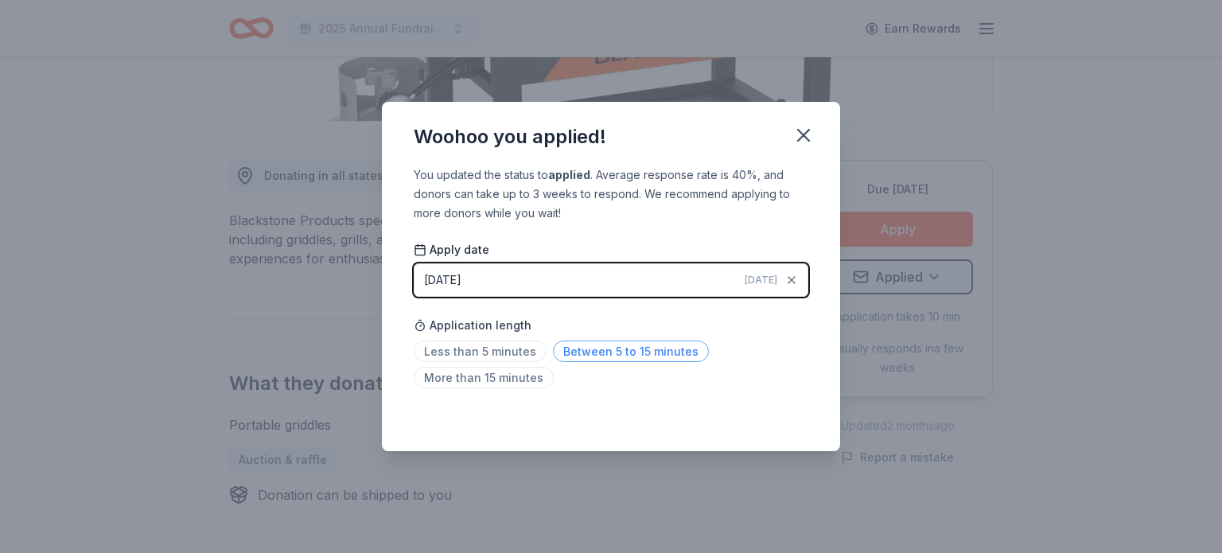
click at [615, 357] on span "Between 5 to 15 minutes" at bounding box center [631, 350] width 156 height 21
click at [804, 135] on icon "button" at bounding box center [803, 135] width 11 height 11
